Goal: Task Accomplishment & Management: Use online tool/utility

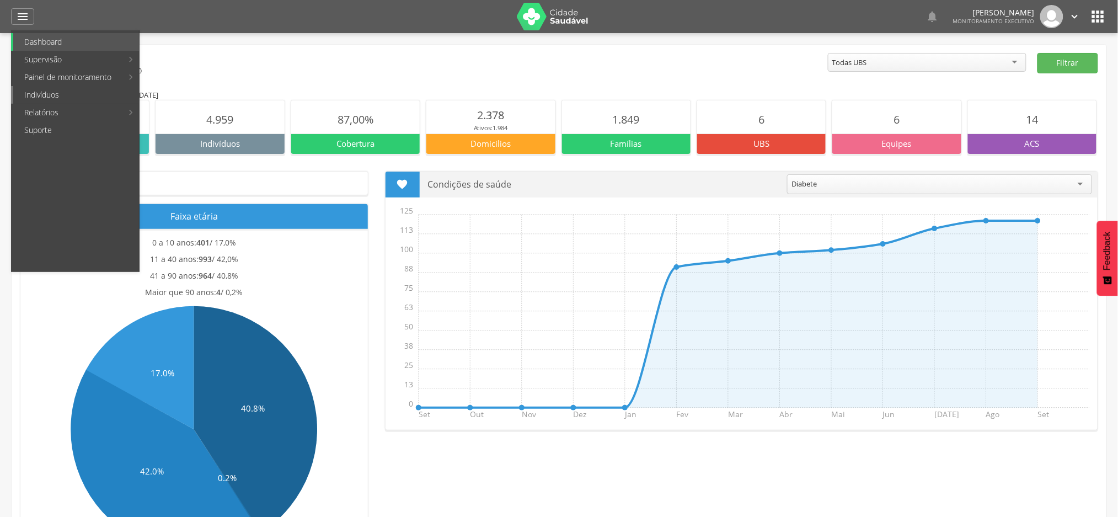
click at [51, 97] on link "Indivíduos" at bounding box center [76, 95] width 126 height 18
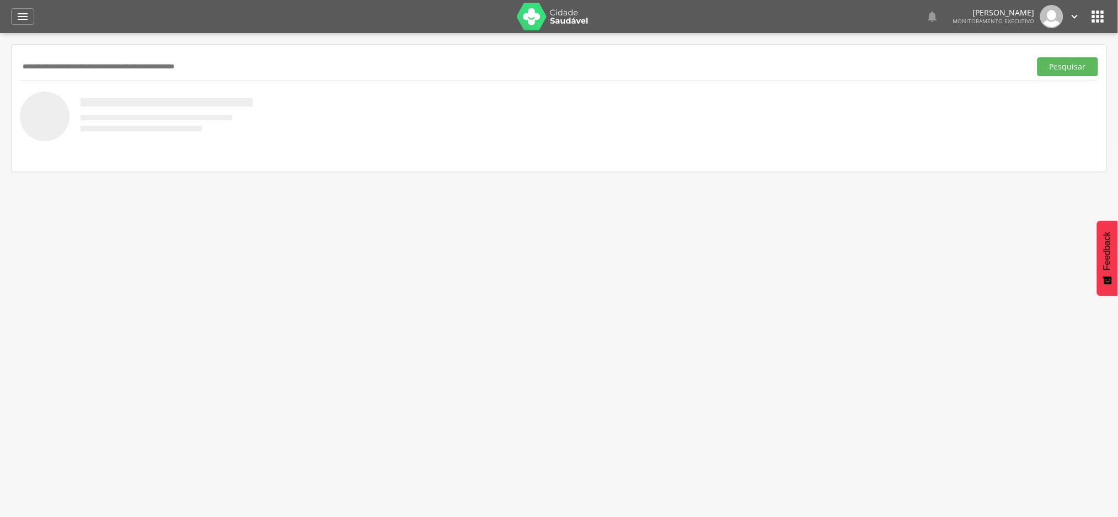
click at [165, 64] on input "text" at bounding box center [523, 66] width 1006 height 19
paste input "**********"
type input "**********"
click at [1037, 57] on button "Pesquisar" at bounding box center [1067, 66] width 61 height 19
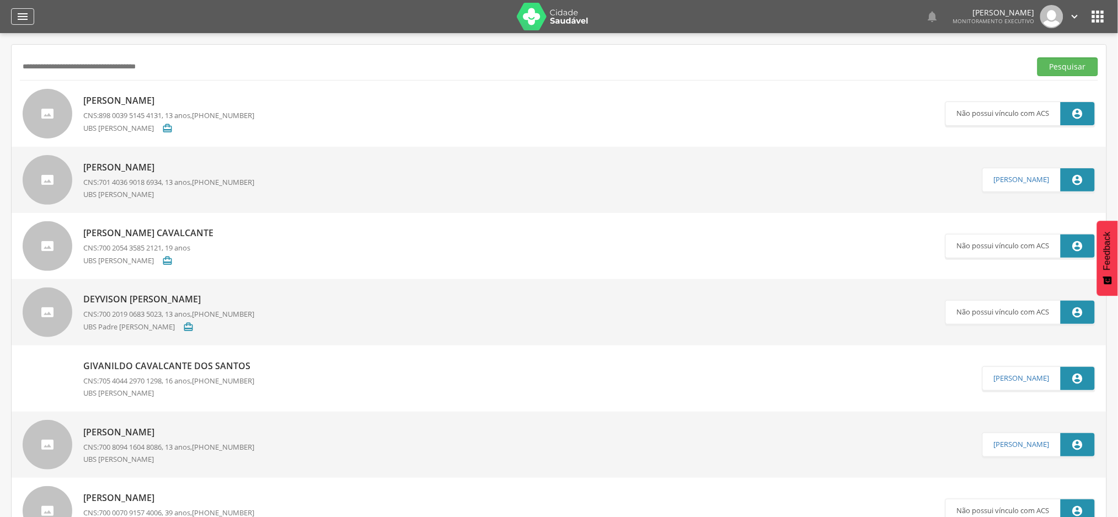
click at [18, 22] on icon "" at bounding box center [22, 16] width 13 height 13
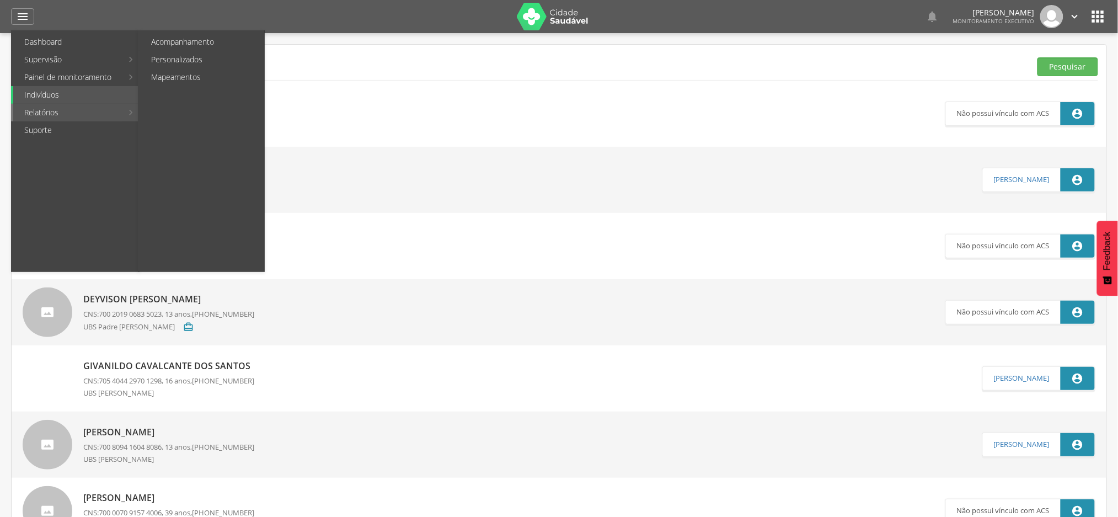
click at [48, 111] on link "Relatórios" at bounding box center [67, 113] width 109 height 18
click at [190, 62] on link "Personalizados" at bounding box center [202, 60] width 124 height 18
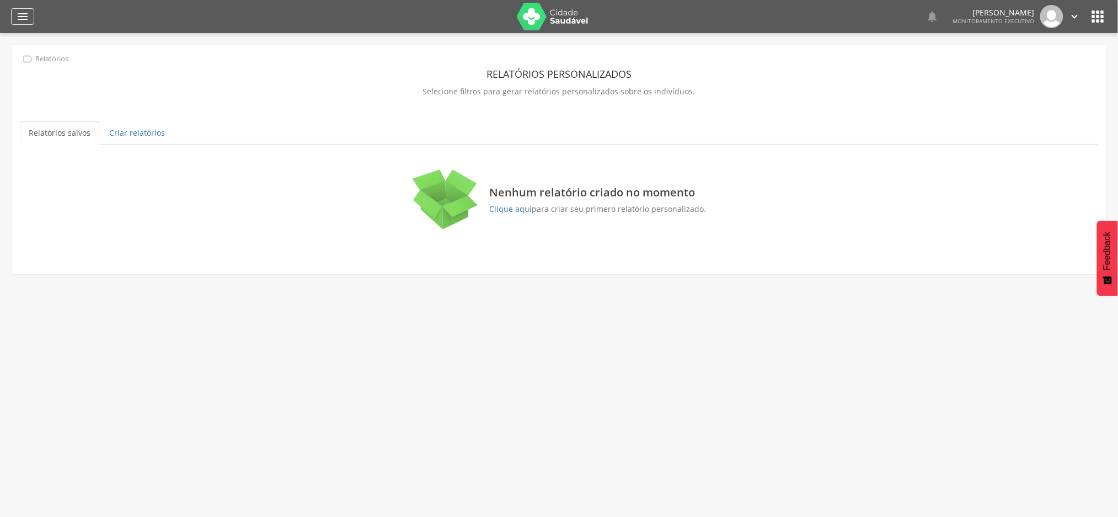
click at [22, 21] on icon "" at bounding box center [22, 16] width 13 height 13
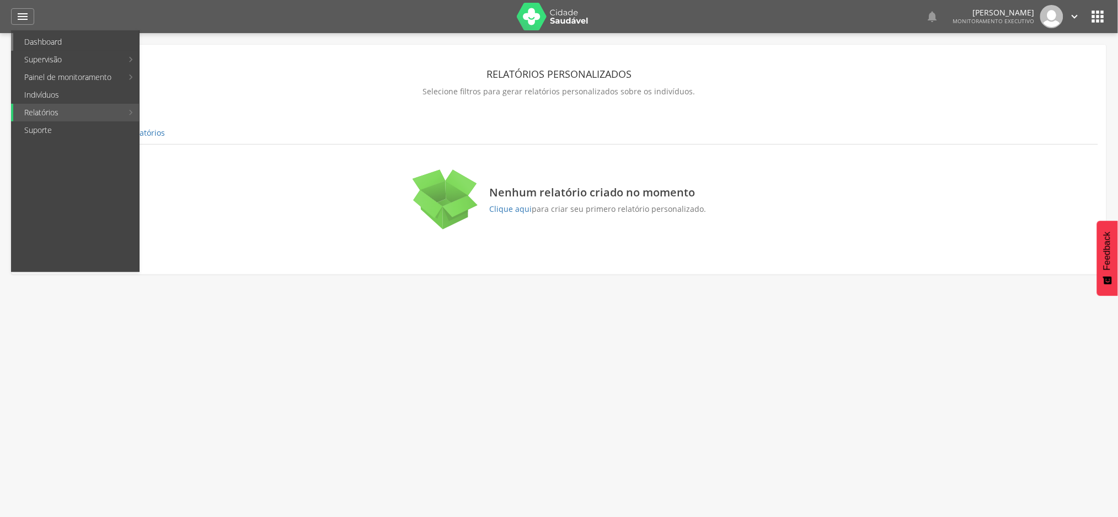
click at [39, 41] on link "Dashboard" at bounding box center [76, 42] width 126 height 18
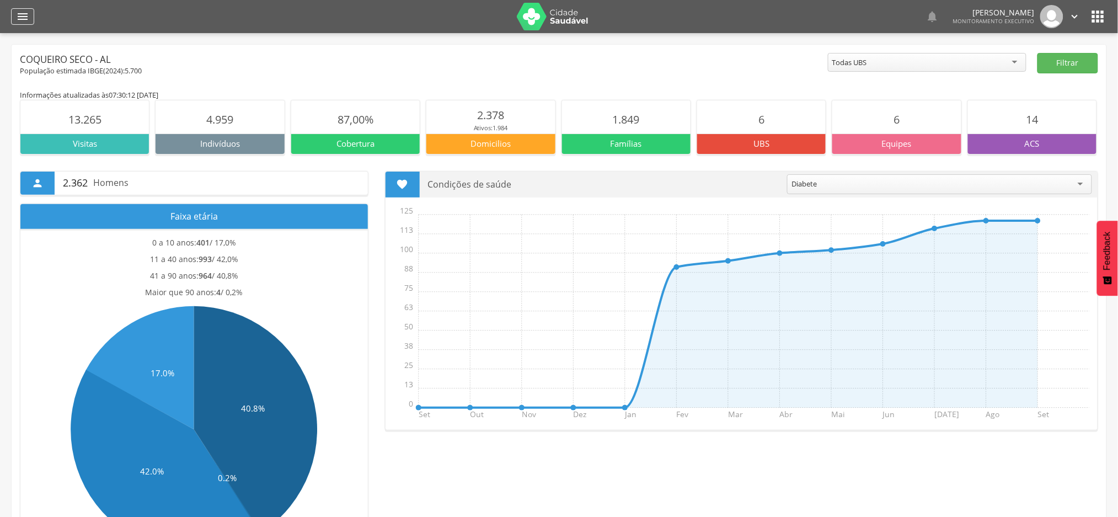
click at [19, 22] on icon "" at bounding box center [22, 16] width 13 height 13
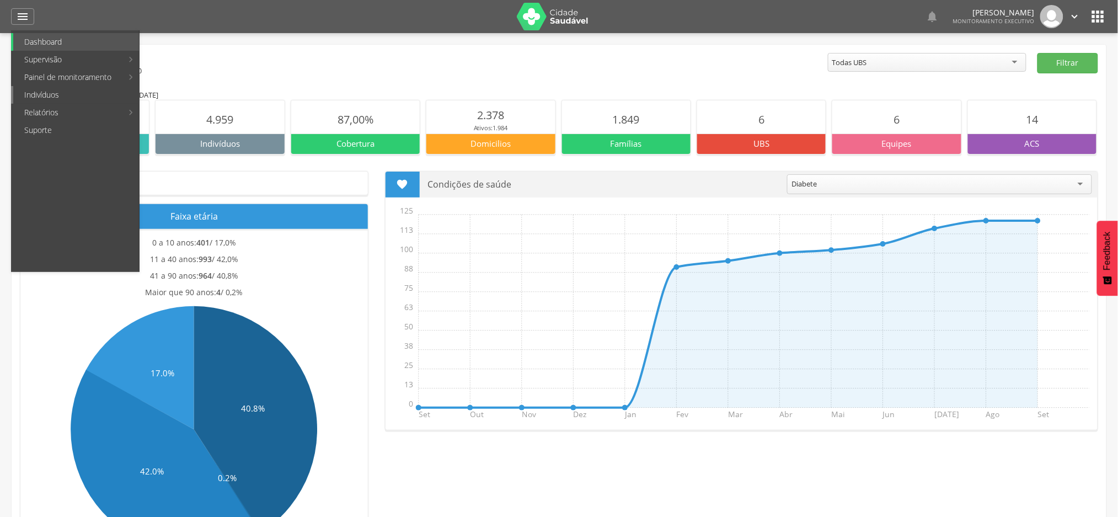
click at [57, 96] on link "Indivíduos" at bounding box center [76, 95] width 126 height 18
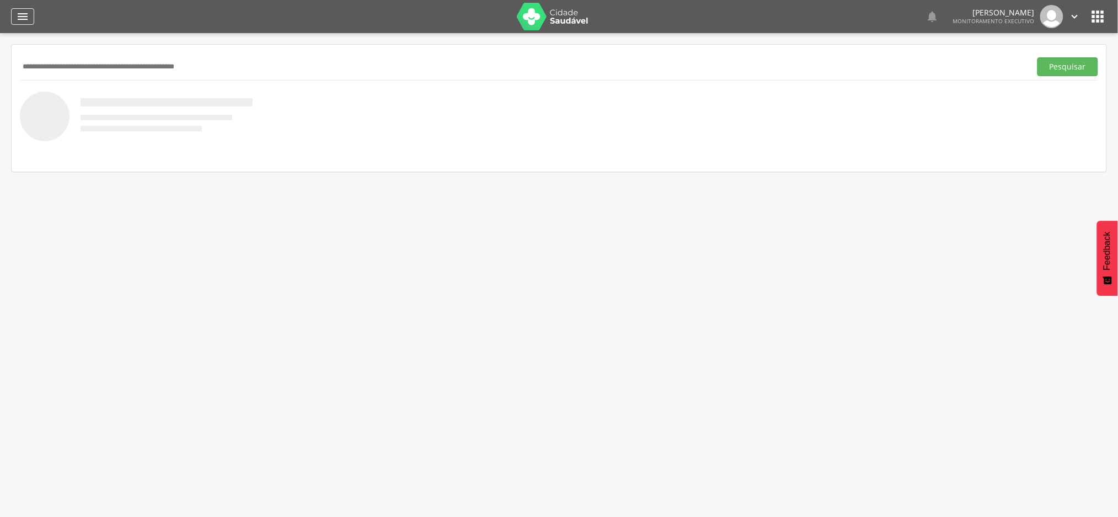
click at [24, 14] on icon "" at bounding box center [22, 16] width 13 height 13
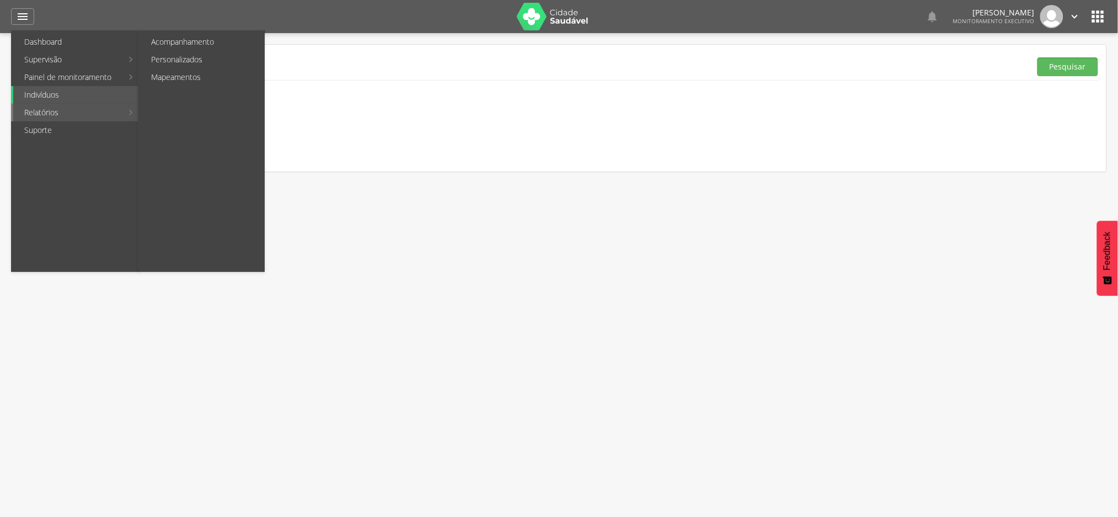
click at [58, 114] on link "Relatórios" at bounding box center [67, 113] width 109 height 18
click at [164, 60] on link "Personalizados" at bounding box center [202, 60] width 124 height 18
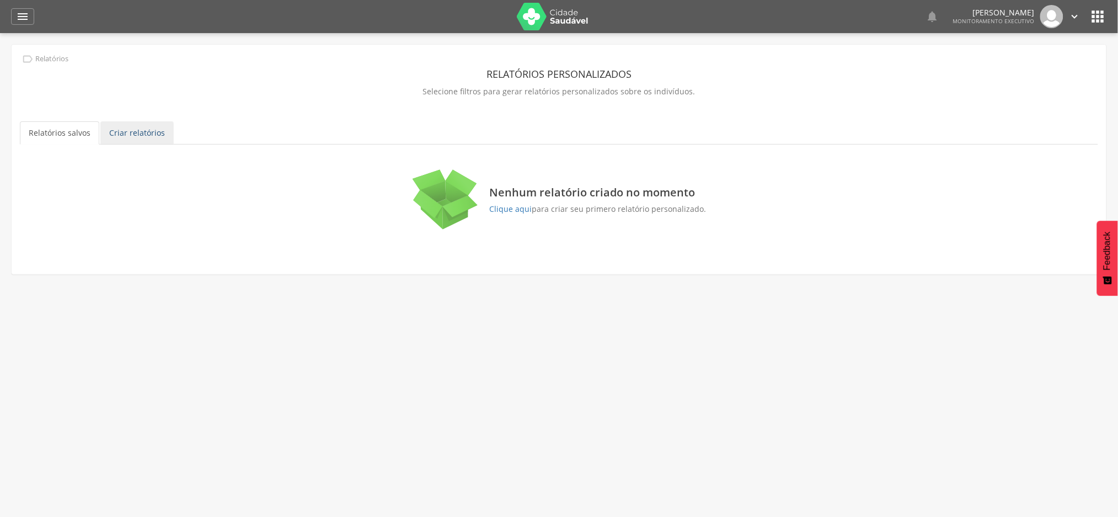
click at [140, 136] on link "Criar relatórios" at bounding box center [136, 132] width 73 height 23
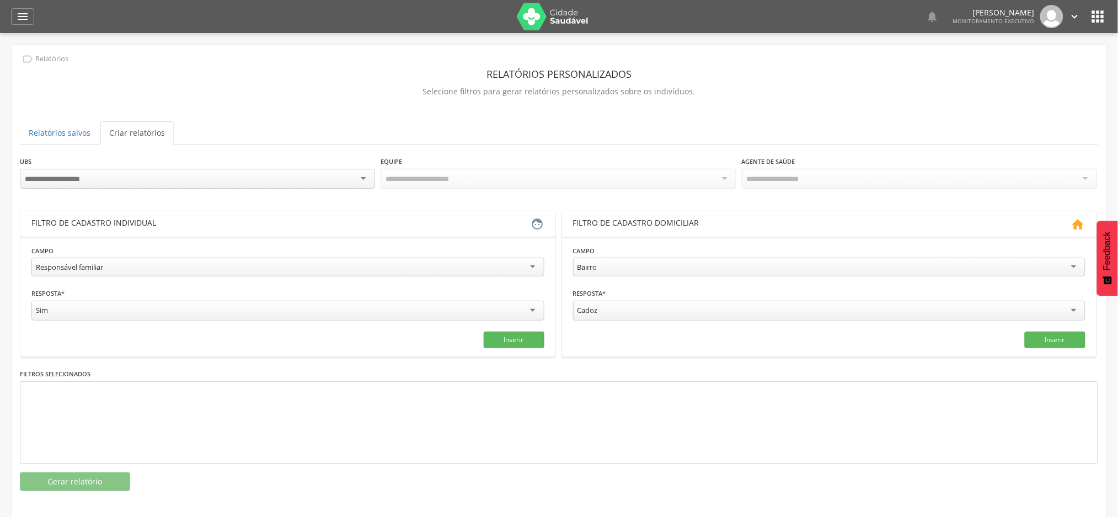
click at [147, 178] on div at bounding box center [197, 179] width 355 height 20
click at [177, 122] on ul "Relatórios salvos Criar relatórios" at bounding box center [559, 132] width 1078 height 23
click at [222, 102] on div "**********" at bounding box center [559, 272] width 1095 height 454
drag, startPoint x: 548, startPoint y: 336, endPoint x: 540, endPoint y: 337, distance: 7.9
click at [544, 336] on section "**********" at bounding box center [287, 297] width 535 height 120
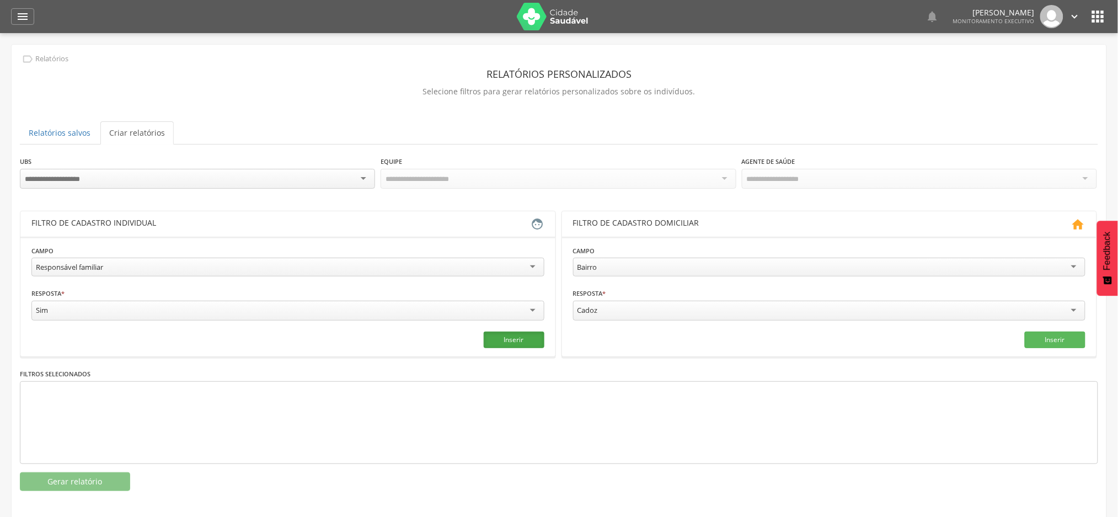
click at [524, 342] on button "Inserir" at bounding box center [514, 339] width 61 height 17
click at [101, 482] on button "Gerar relatório" at bounding box center [75, 481] width 110 height 19
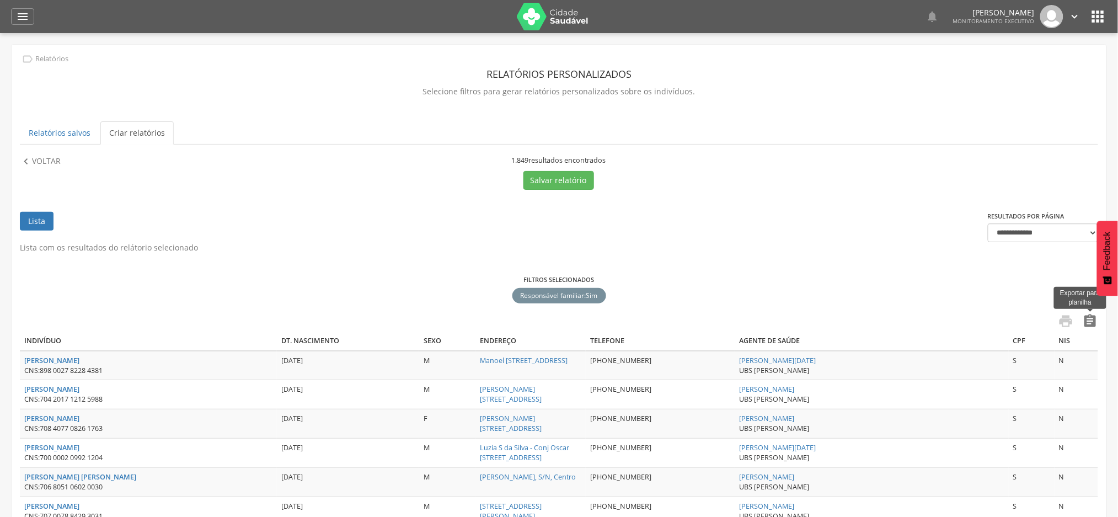
click at [1086, 320] on icon "" at bounding box center [1089, 320] width 15 height 15
click at [41, 137] on link "Relatórios salvos" at bounding box center [59, 132] width 79 height 23
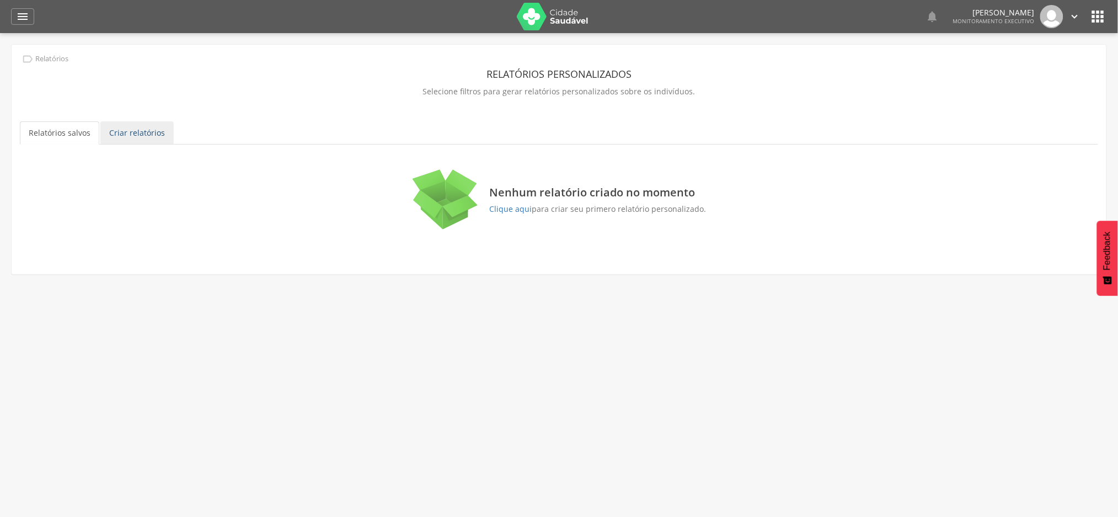
click at [119, 132] on link "Criar relatórios" at bounding box center [136, 132] width 73 height 23
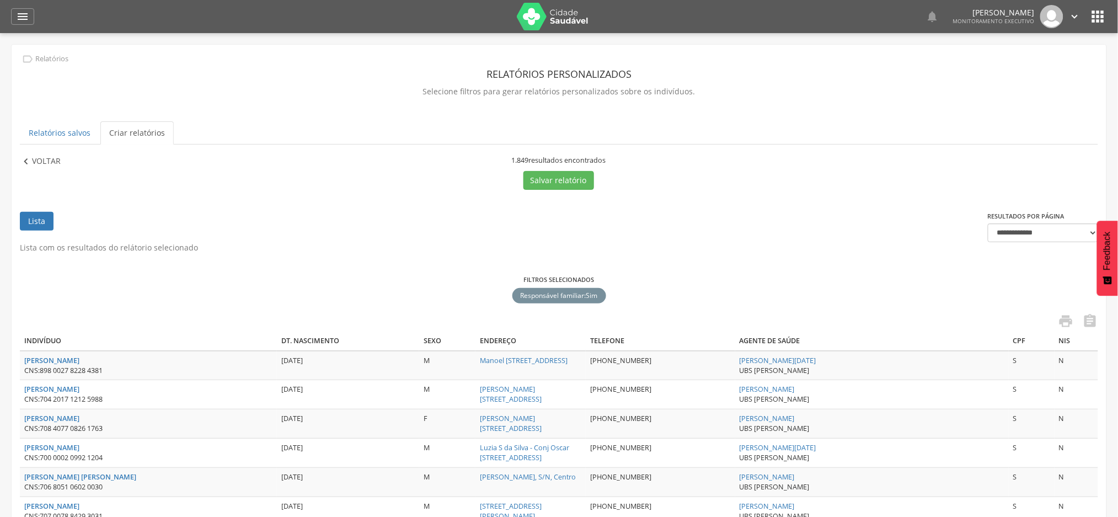
click at [43, 165] on p "Voltar" at bounding box center [46, 161] width 29 height 12
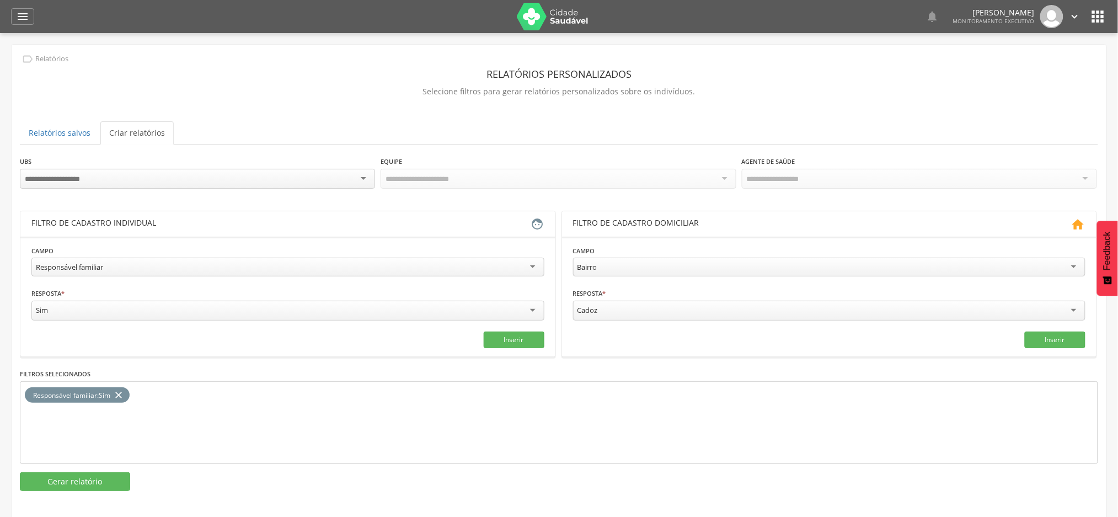
click at [117, 393] on icon "close" at bounding box center [118, 395] width 11 height 16
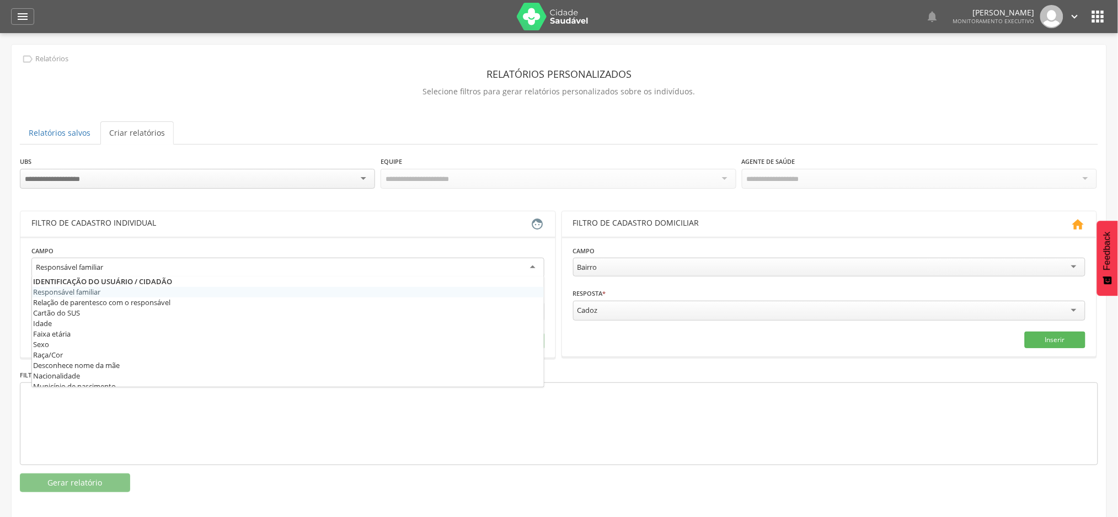
click at [110, 268] on div "Responsável familiar" at bounding box center [287, 268] width 513 height 20
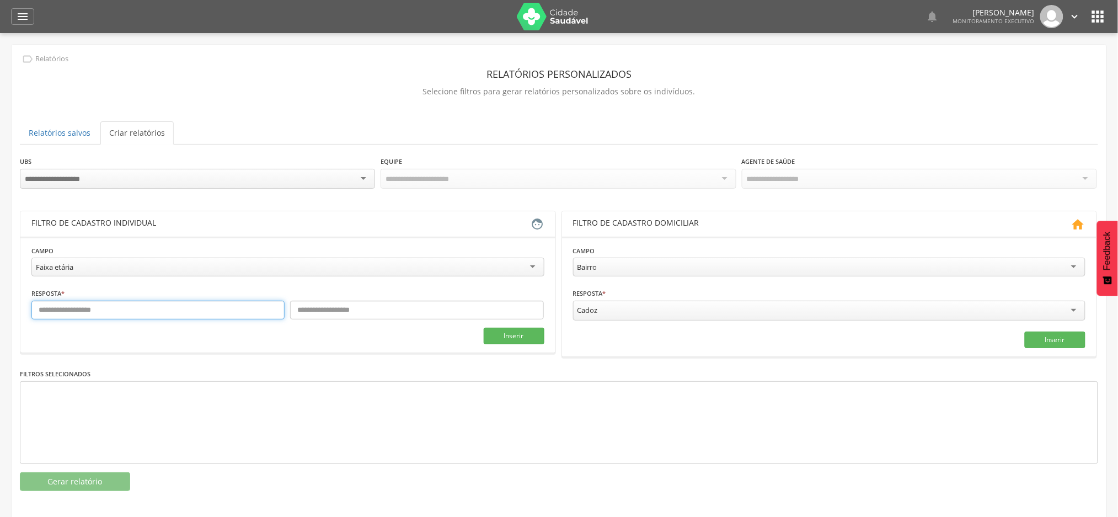
click at [152, 313] on input "text" at bounding box center [157, 310] width 253 height 19
type input "*"
click at [352, 308] on input "text" at bounding box center [416, 310] width 253 height 19
type input "***"
click at [503, 338] on button "Inserir" at bounding box center [514, 336] width 61 height 17
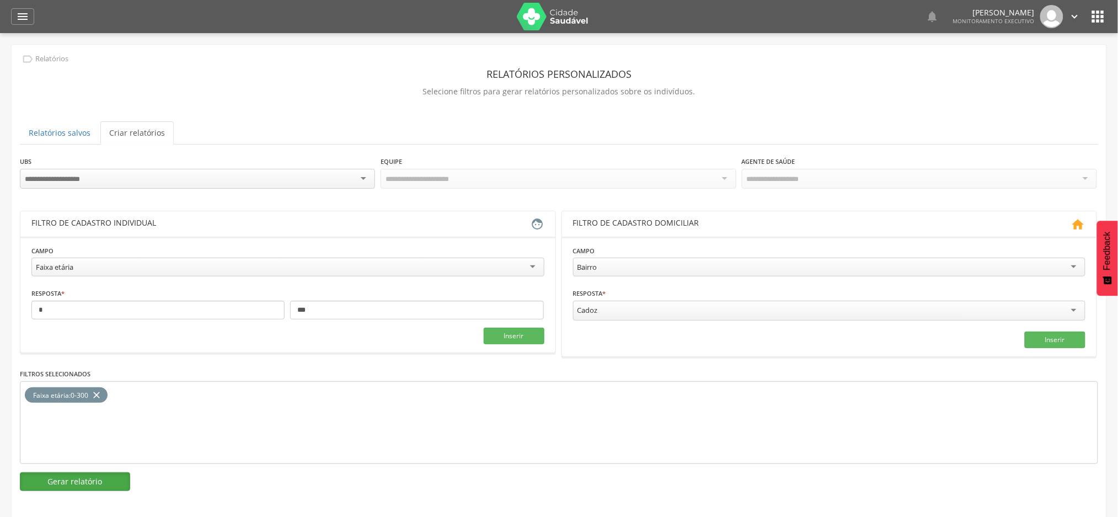
click at [92, 481] on button "Gerar relatório" at bounding box center [75, 481] width 110 height 19
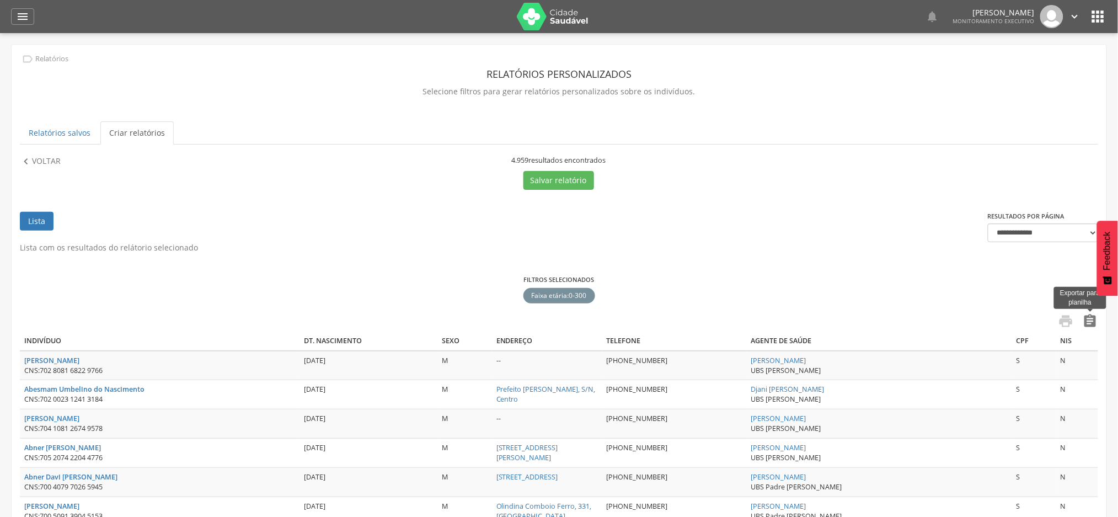
click at [1091, 321] on icon "" at bounding box center [1089, 320] width 15 height 15
